Goal: Information Seeking & Learning: Check status

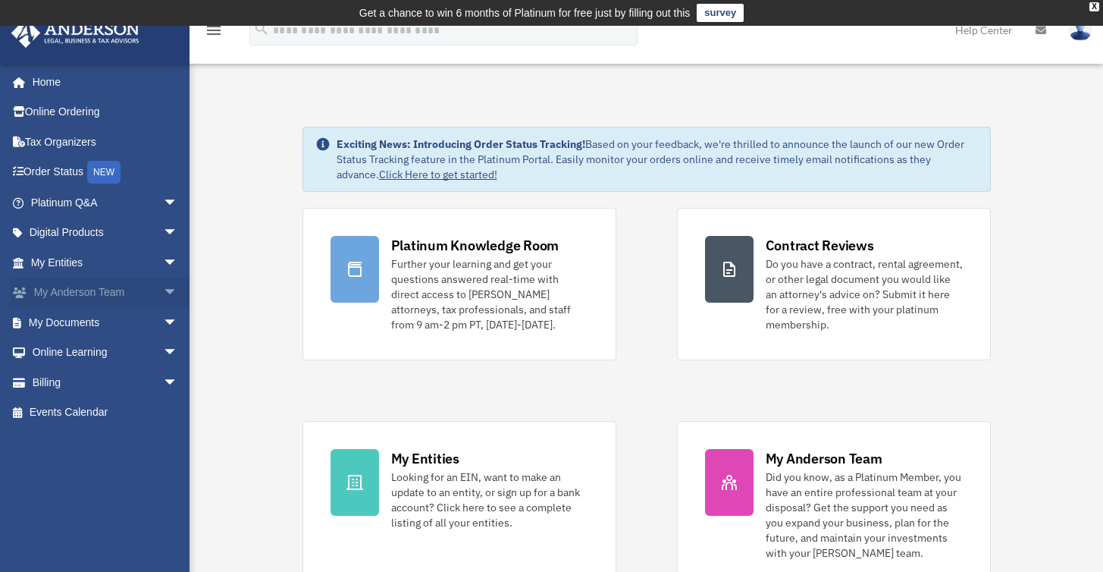
click at [141, 285] on link "My [PERSON_NAME] Team arrow_drop_down" at bounding box center [106, 293] width 190 height 30
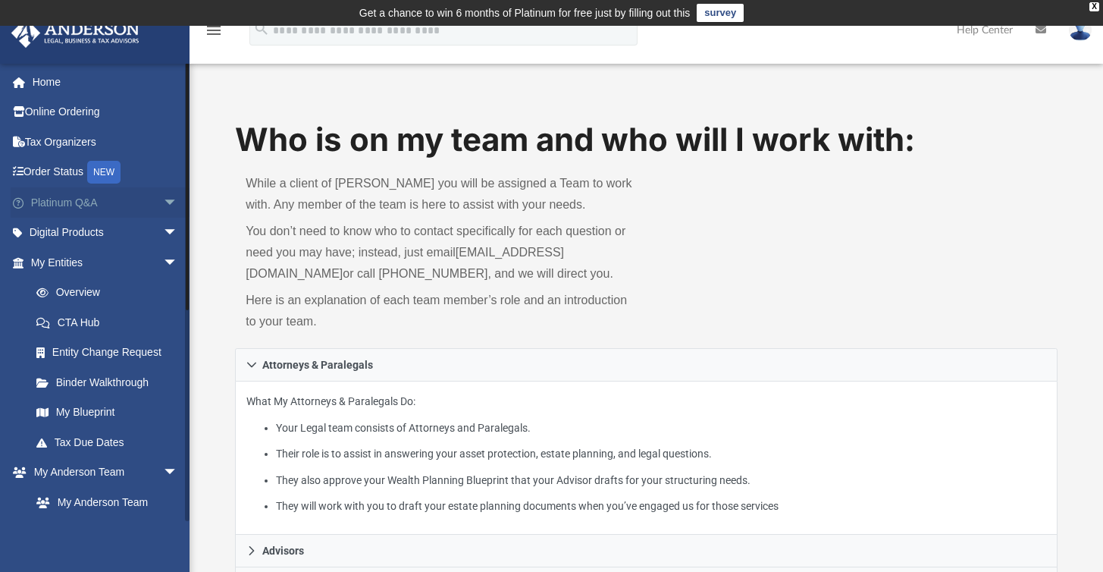
click at [163, 198] on span "arrow_drop_down" at bounding box center [178, 202] width 30 height 31
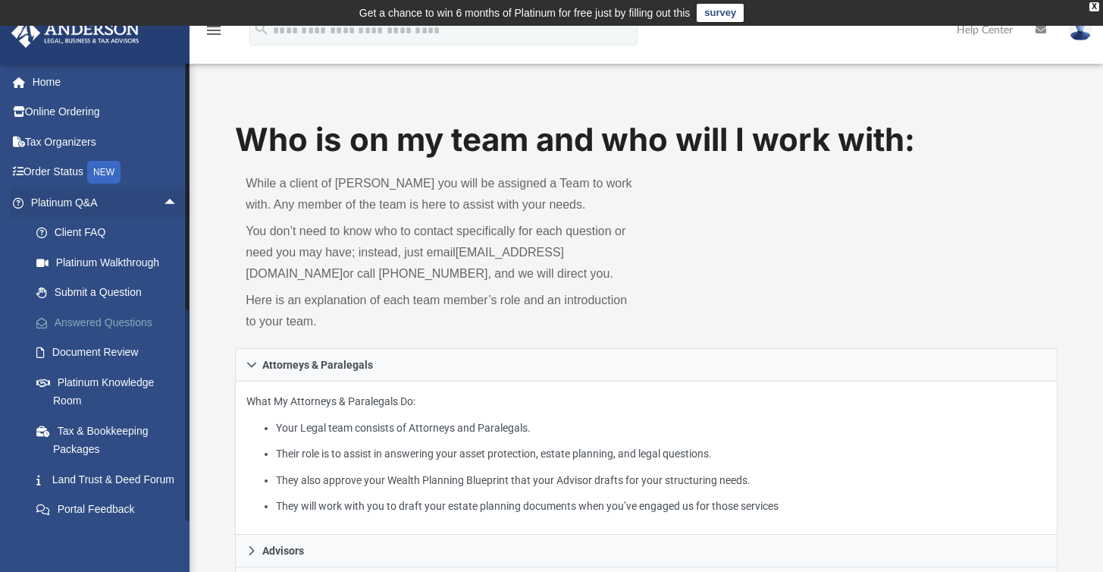
click at [117, 315] on link "Answered Questions" at bounding box center [111, 322] width 180 height 30
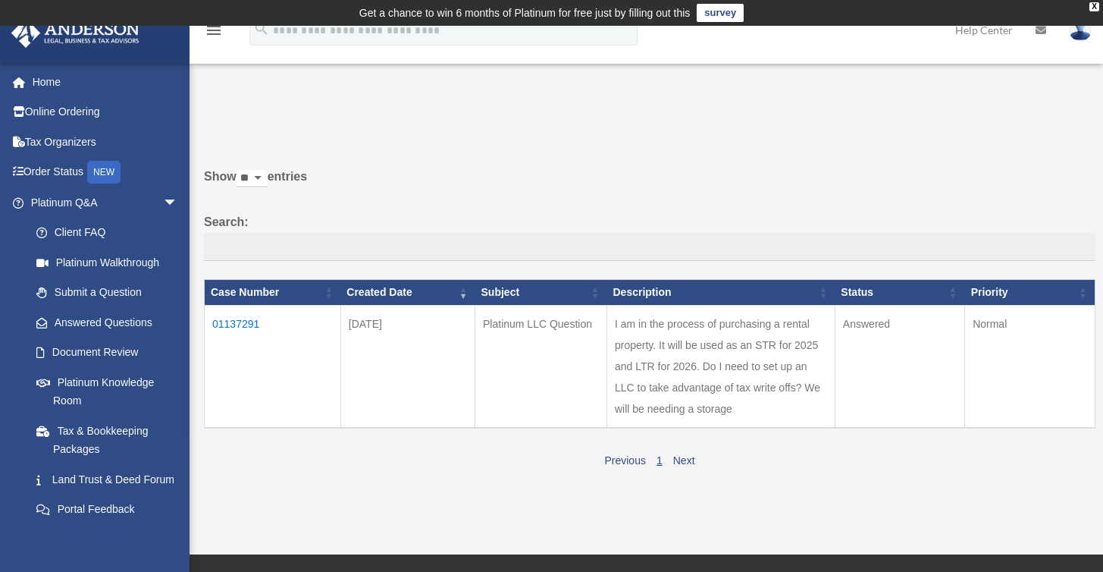
click at [239, 338] on td "01137291" at bounding box center [273, 366] width 136 height 123
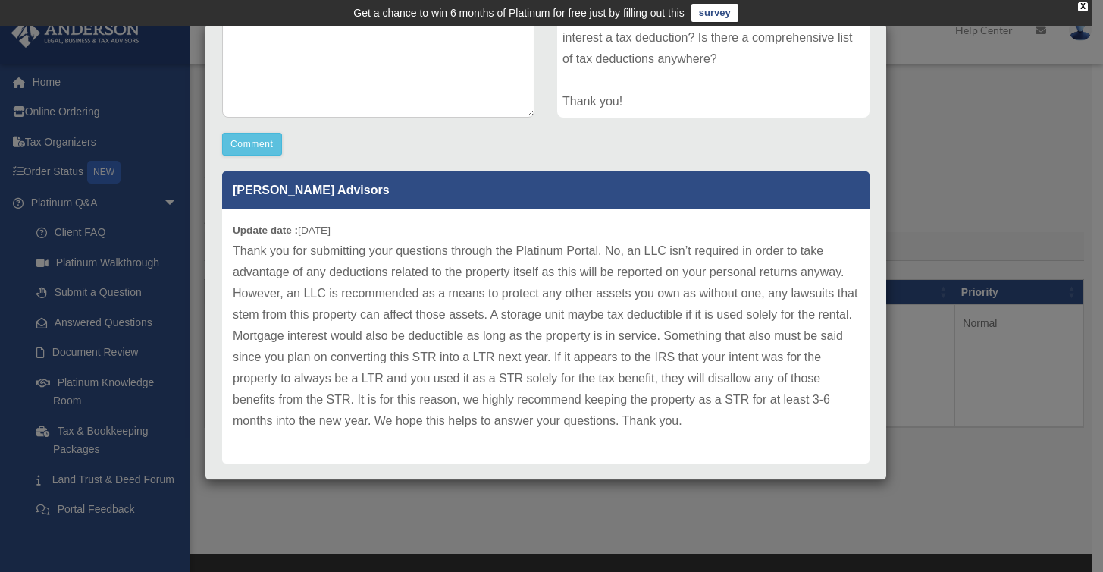
scroll to position [375, 0]
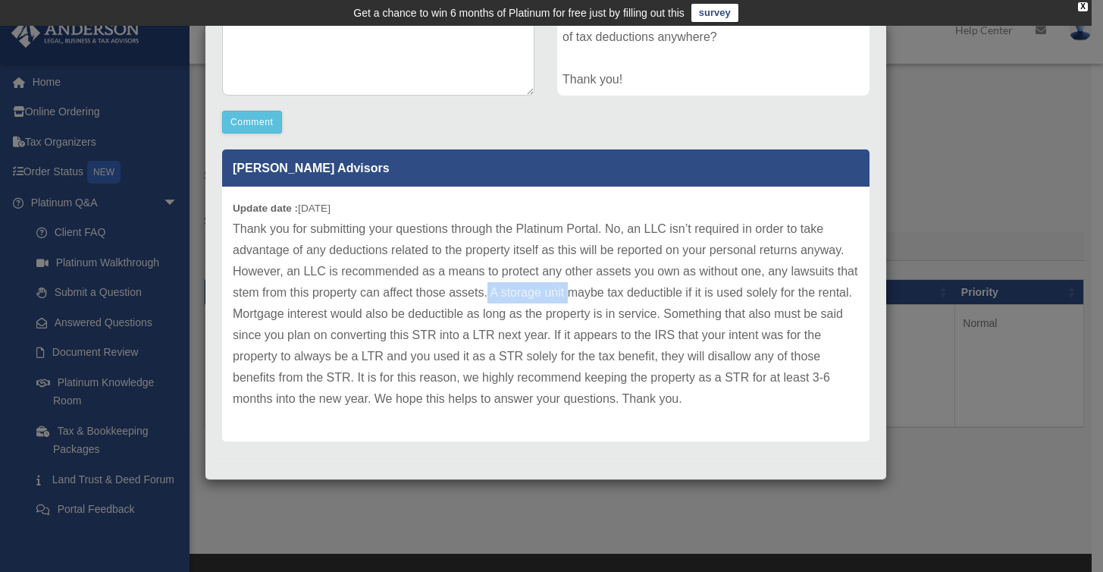
drag, startPoint x: 512, startPoint y: 296, endPoint x: 595, endPoint y: 297, distance: 82.7
click at [595, 297] on p "Thank you for submitting your questions through the Platinum Portal. No, an LLC…" at bounding box center [546, 313] width 626 height 191
click at [597, 297] on p "Thank you for submitting your questions through the Platinum Portal. No, an LLC…" at bounding box center [546, 313] width 626 height 191
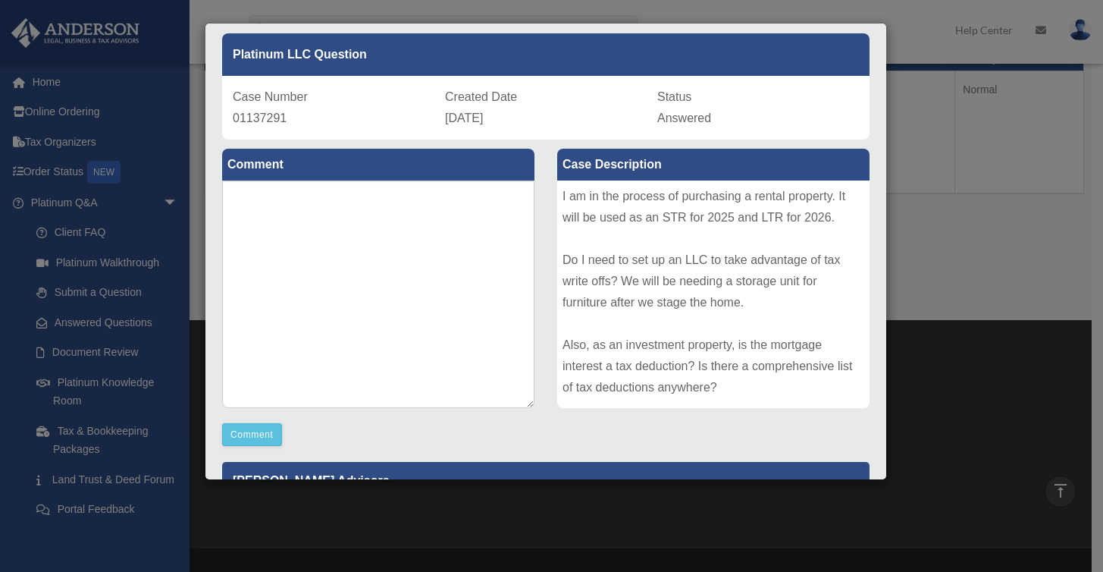
scroll to position [0, 0]
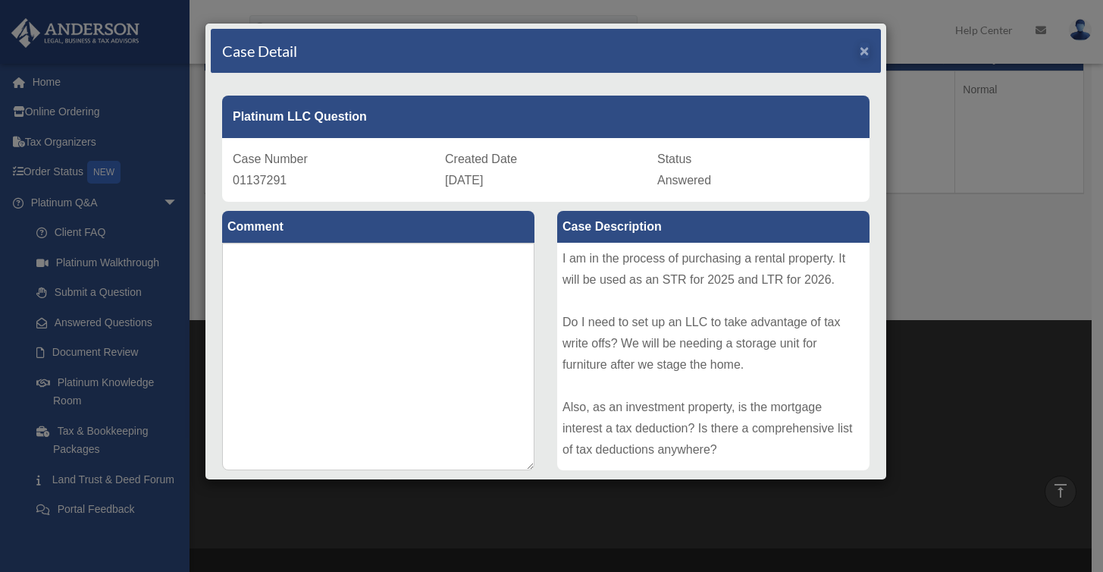
click at [860, 57] on span "×" at bounding box center [865, 50] width 10 height 17
